Goal: Find specific page/section: Find specific page/section

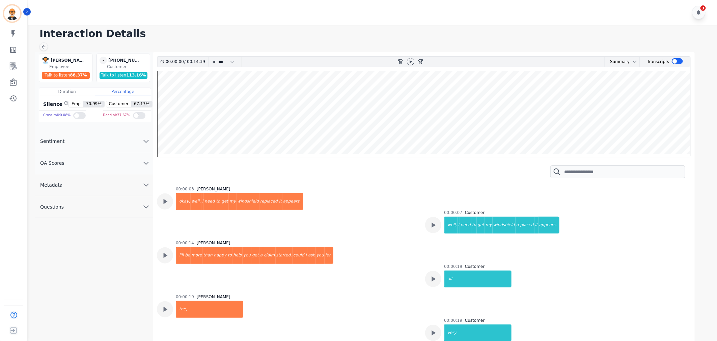
scroll to position [2174, 0]
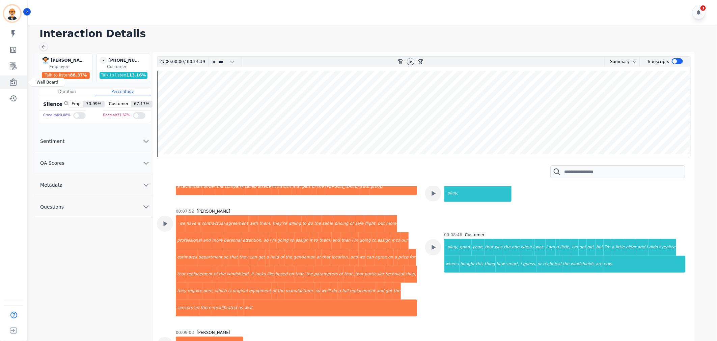
click at [11, 82] on icon "Sidebar" at bounding box center [13, 82] width 8 height 8
